Goal: Task Accomplishment & Management: Use online tool/utility

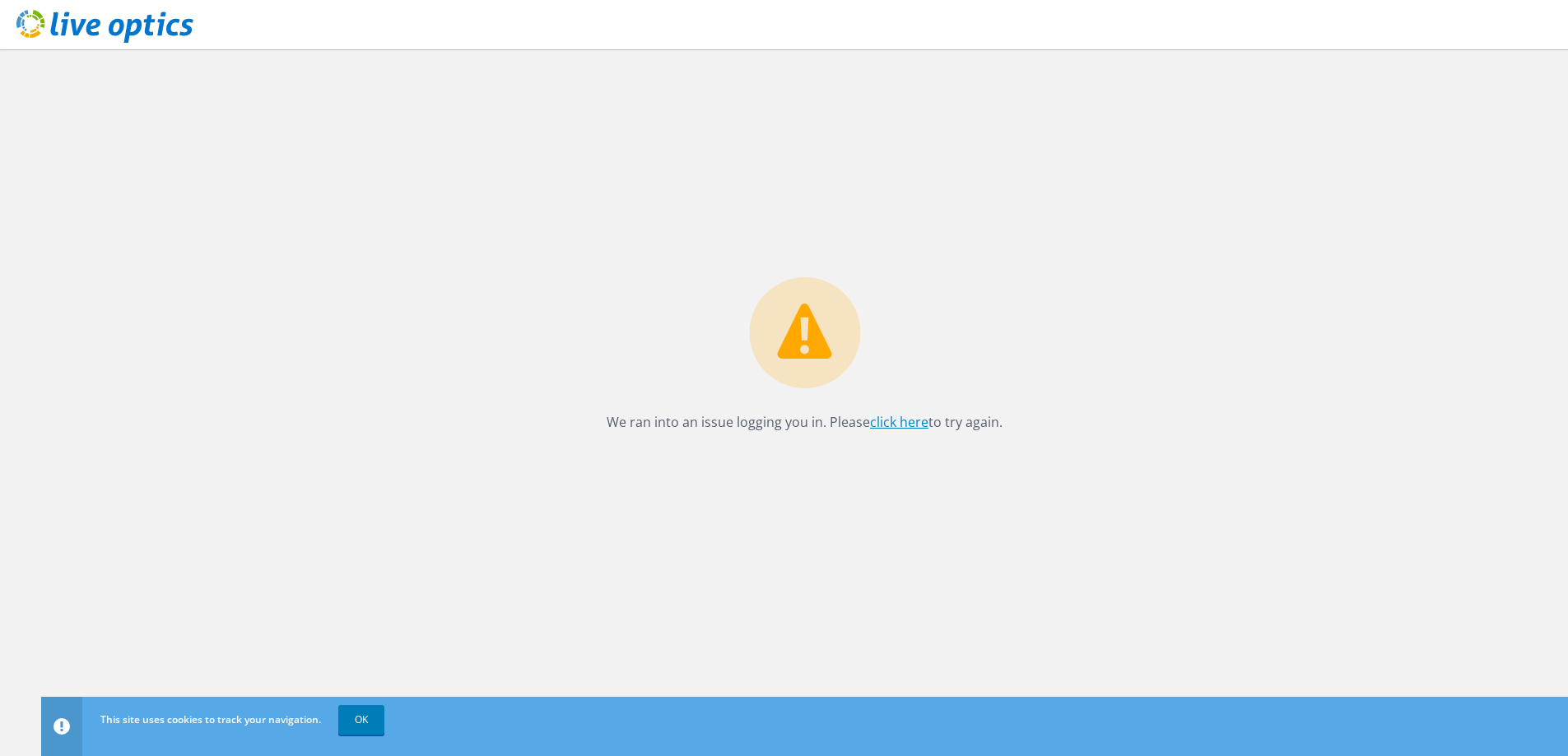
click at [890, 424] on link "click here" at bounding box center [898, 422] width 59 height 18
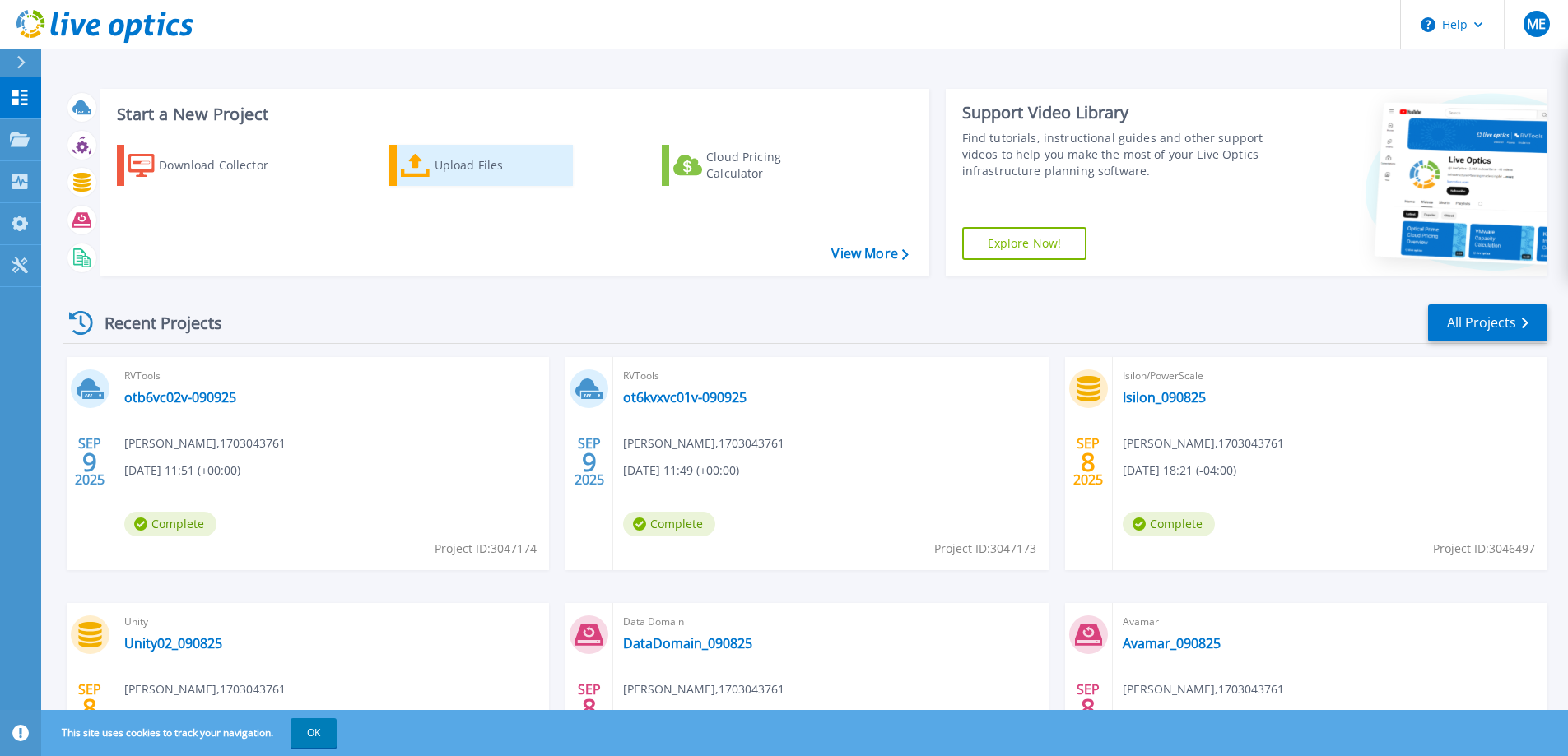
click at [446, 161] on div "Upload Files" at bounding box center [501, 164] width 132 height 33
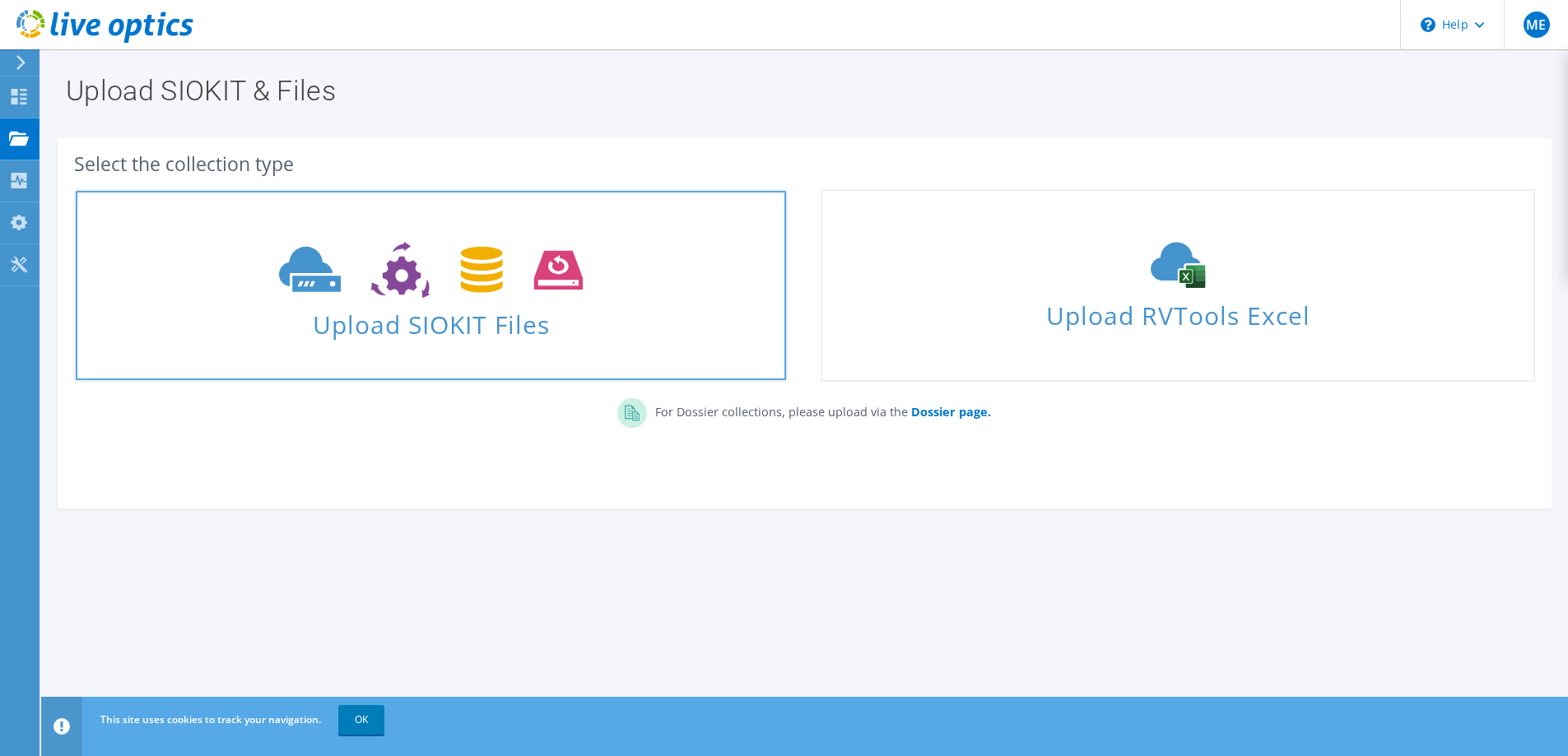
click at [411, 292] on icon at bounding box center [430, 269] width 304 height 57
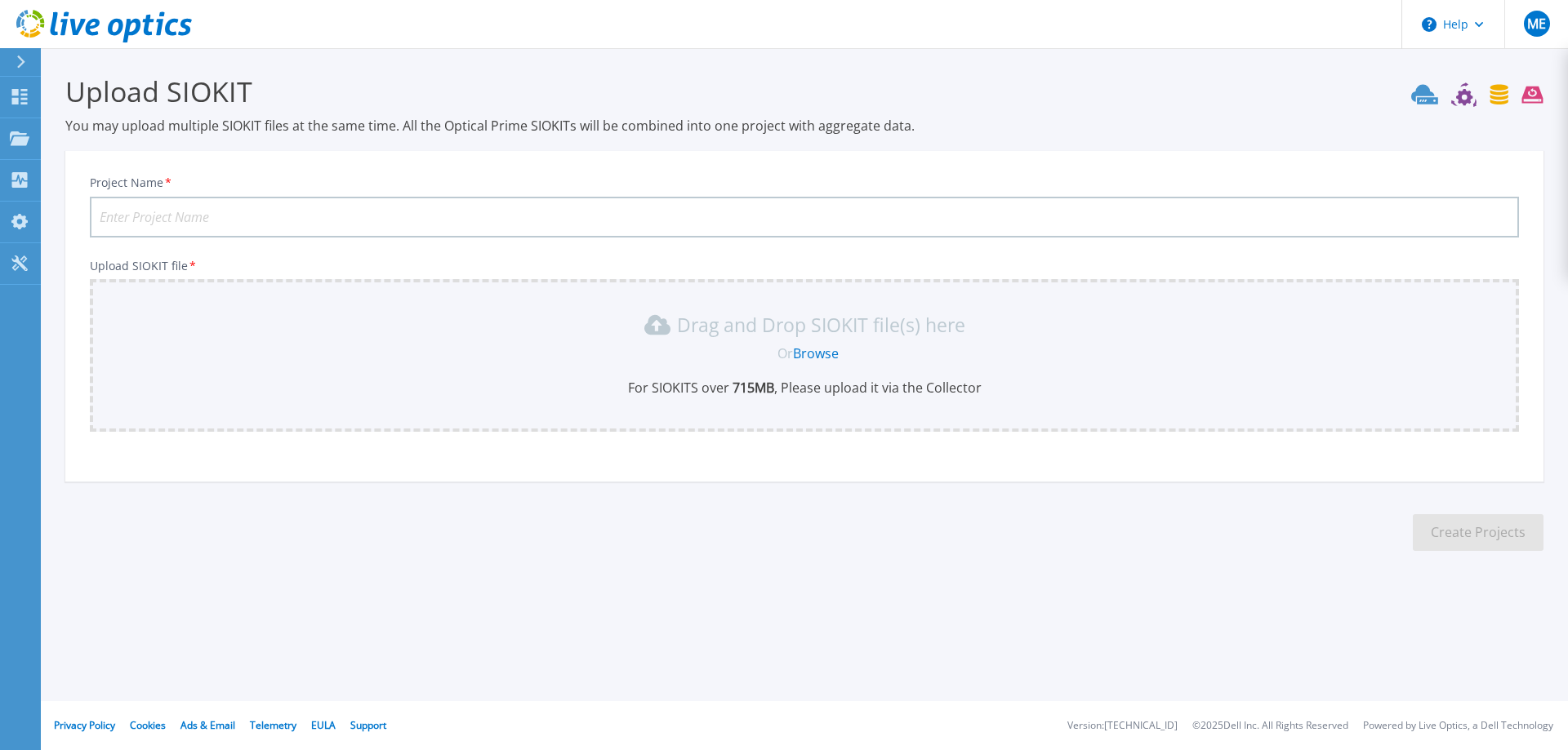
click at [173, 216] on input "Project Name *" at bounding box center [804, 217] width 1429 height 41
click at [165, 215] on input "ot6kvxesx100824" at bounding box center [804, 217] width 1429 height 41
click at [161, 218] on input "ot6kvxesx100824" at bounding box center [804, 217] width 1429 height 41
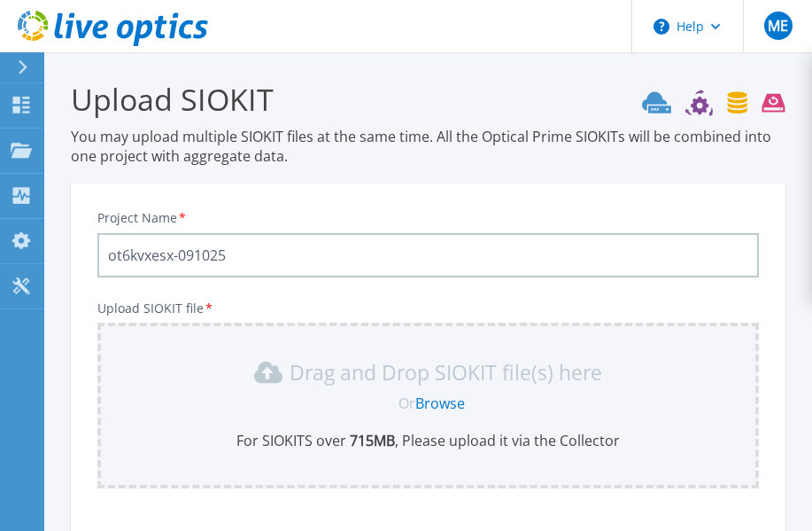
type input "ot6kvxesx-091025"
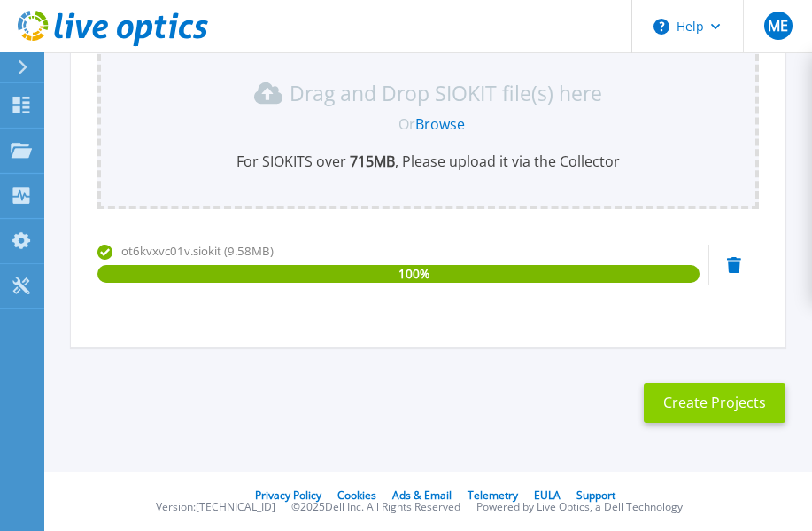
click at [710, 400] on button "Create Projects" at bounding box center [715, 403] width 142 height 40
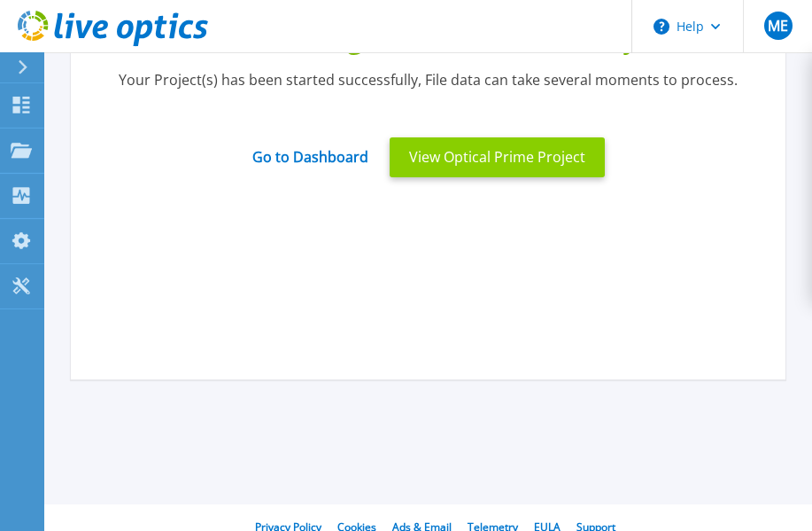
click at [480, 151] on button "View Optical Prime Project" at bounding box center [497, 157] width 215 height 40
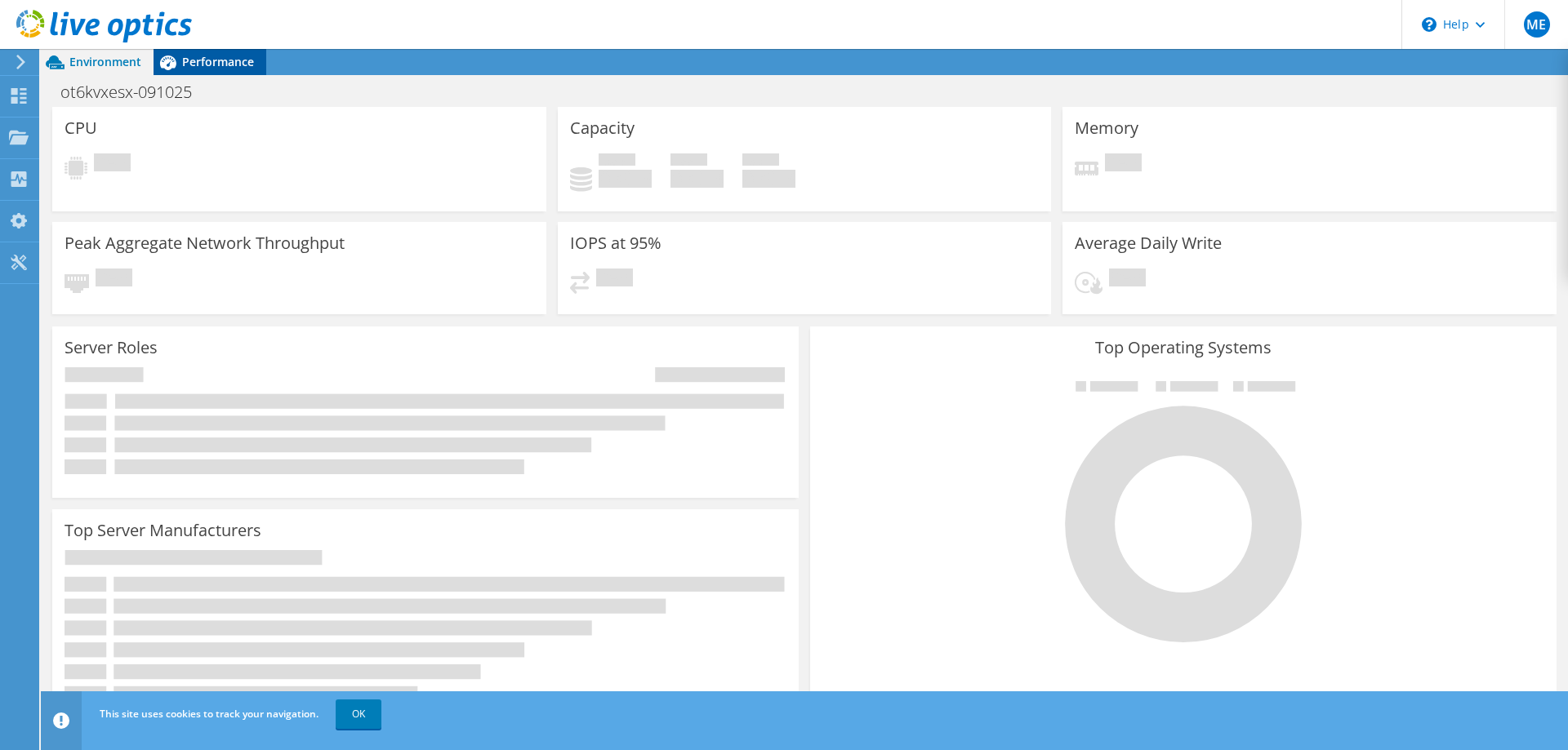
click at [195, 53] on div "Performance" at bounding box center [210, 62] width 112 height 26
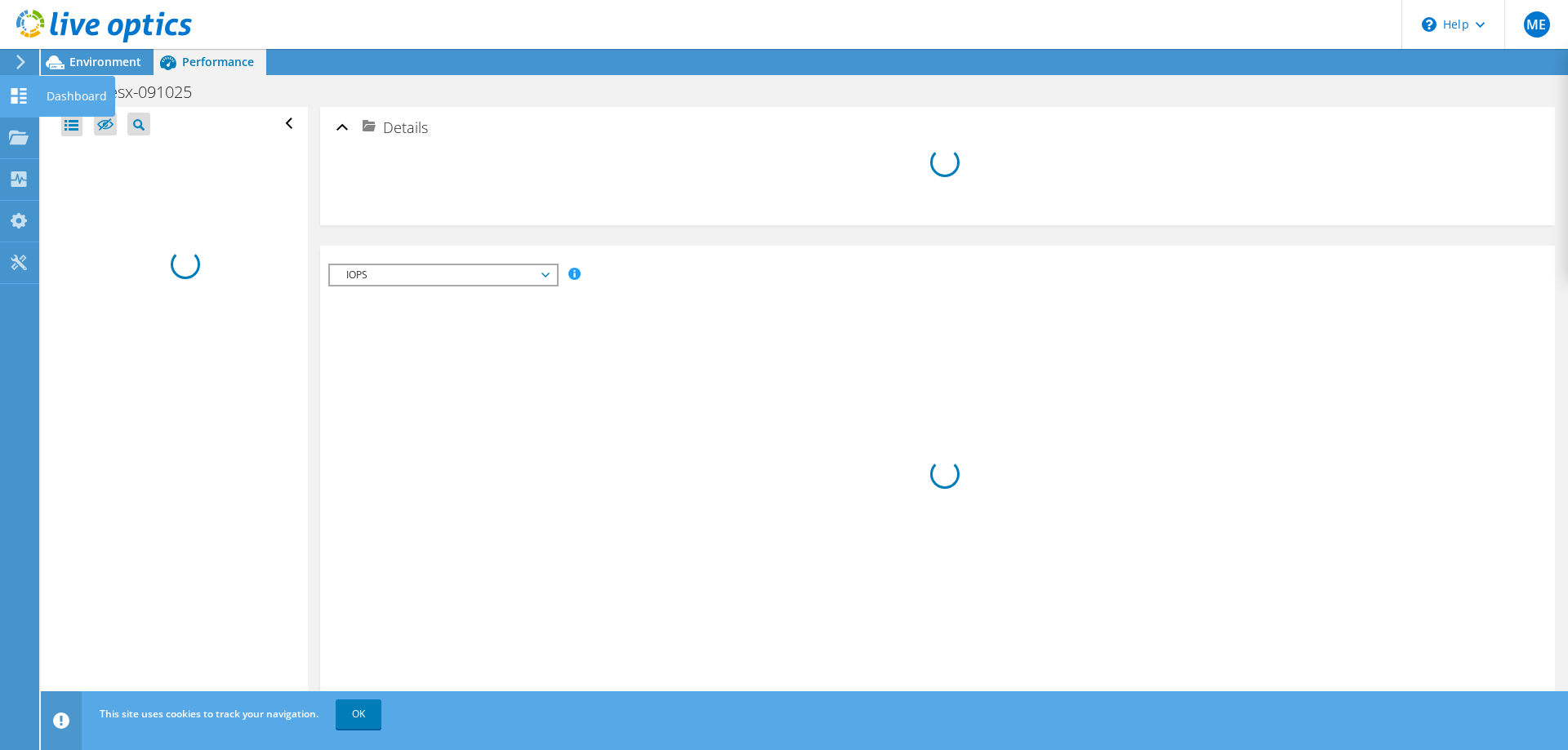
click at [18, 88] on icon at bounding box center [18, 96] width 19 height 16
